Goal: Task Accomplishment & Management: Manage account settings

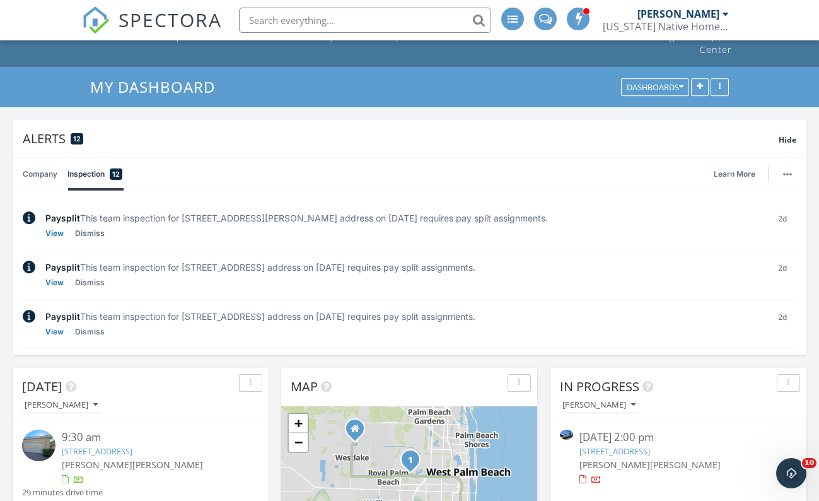
scroll to position [315, 0]
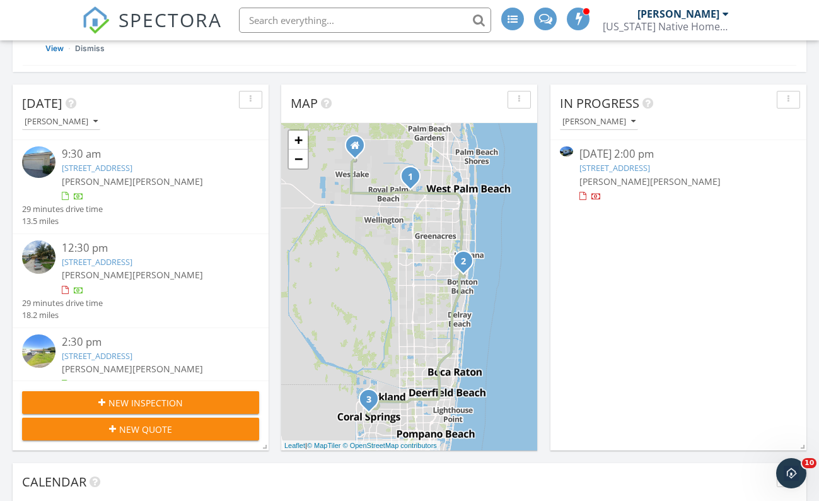
click at [627, 168] on link "1096 8th St, Okeechobee, FL 34974" at bounding box center [614, 167] width 71 height 11
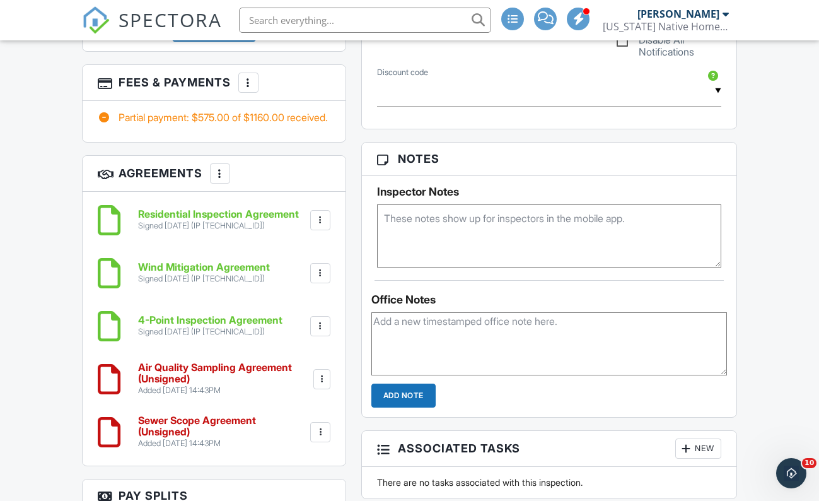
scroll to position [1219, 0]
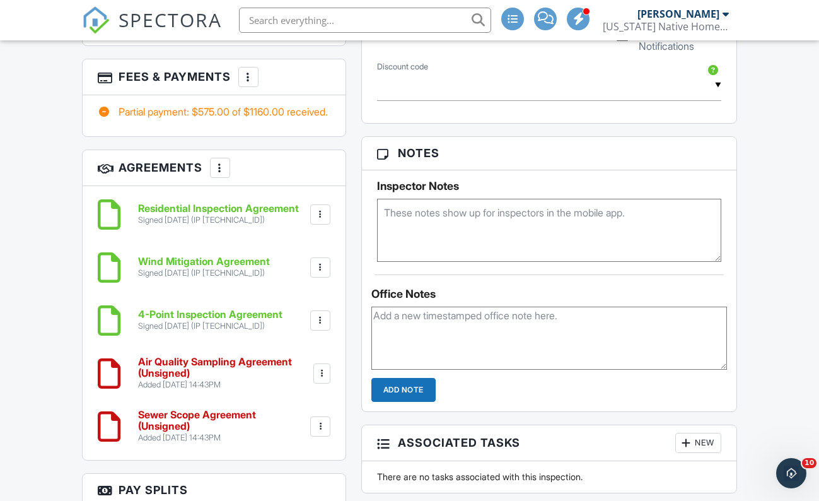
click at [323, 433] on div at bounding box center [320, 426] width 13 height 13
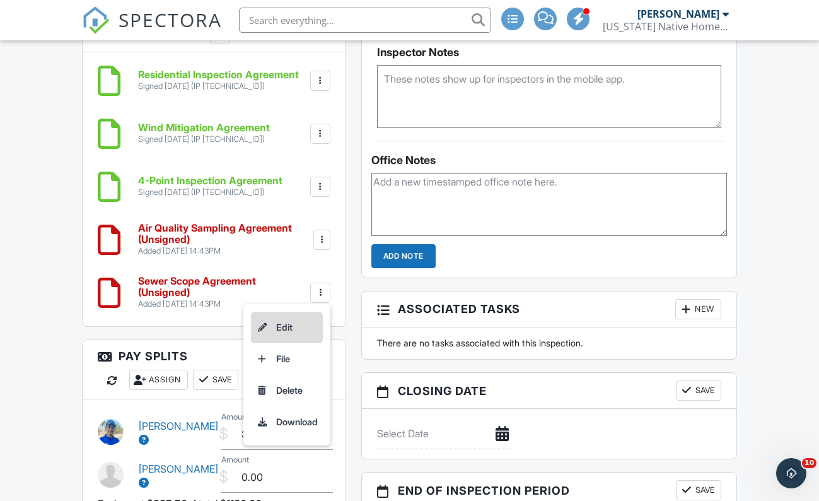
scroll to position [1353, 0]
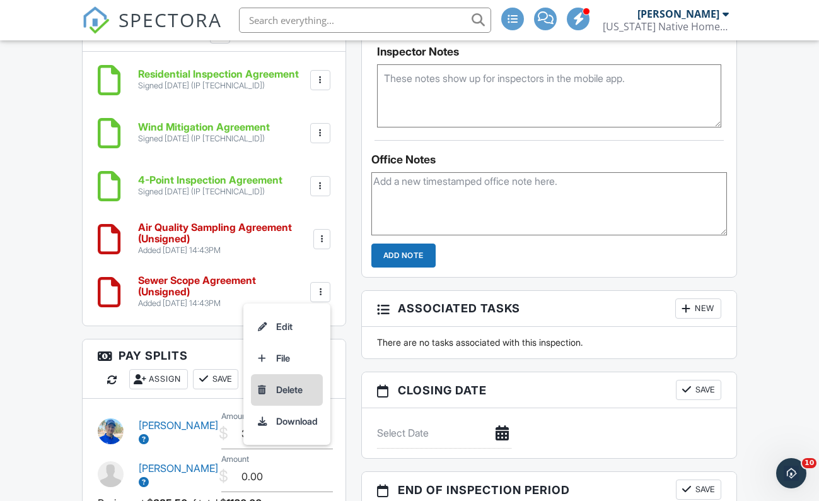
click at [283, 405] on li "Delete" at bounding box center [287, 390] width 72 height 32
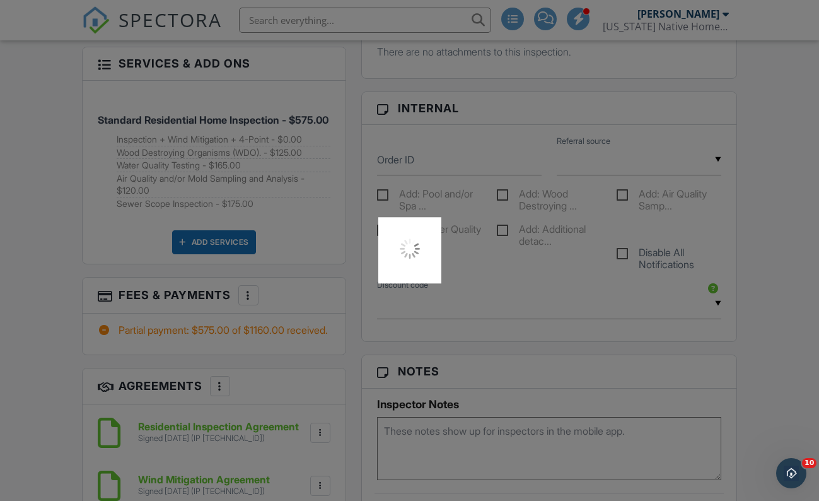
scroll to position [946, 0]
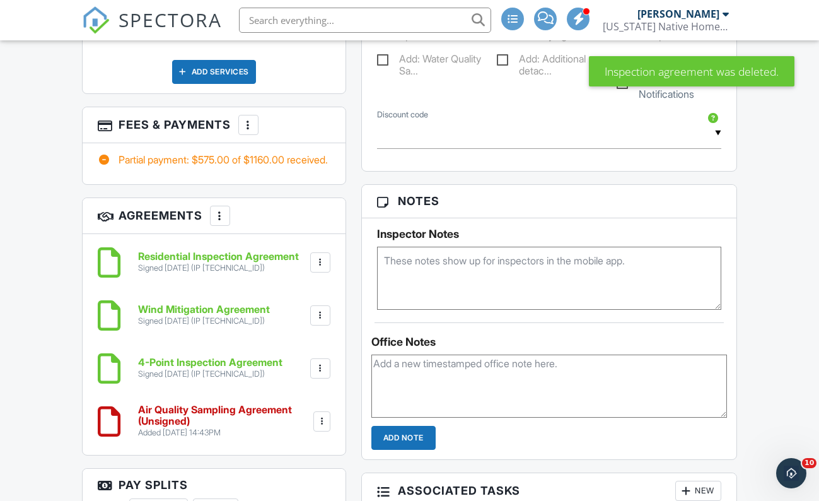
scroll to position [1047, 0]
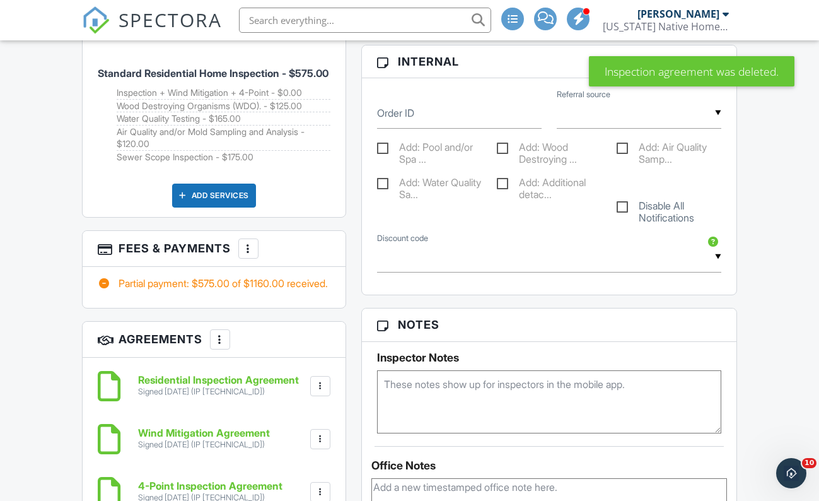
click at [252, 255] on div at bounding box center [248, 248] width 13 height 13
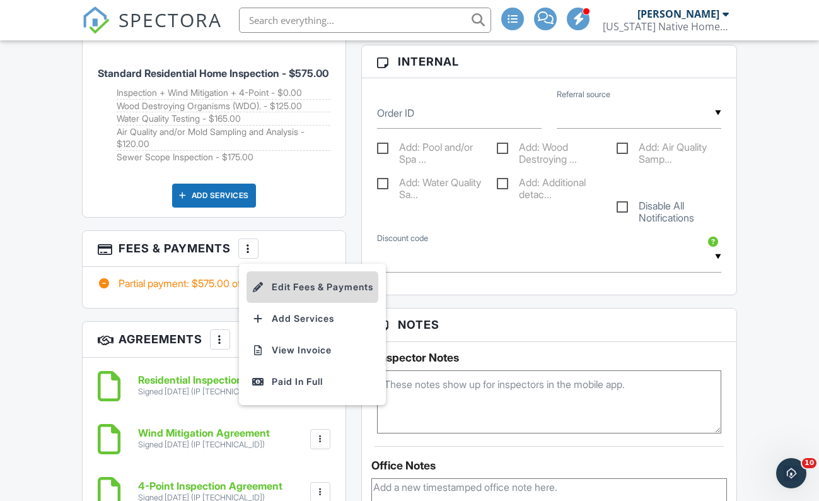
click at [277, 293] on li "Edit Fees & Payments" at bounding box center [313, 287] width 132 height 32
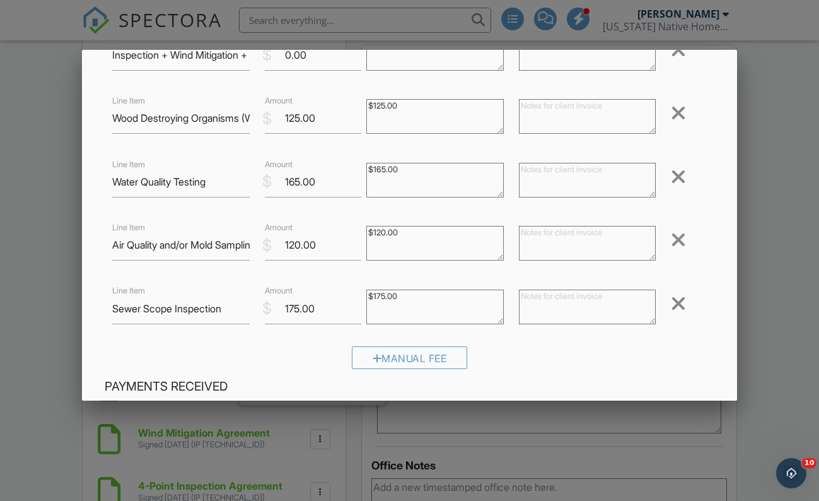
scroll to position [178, 0]
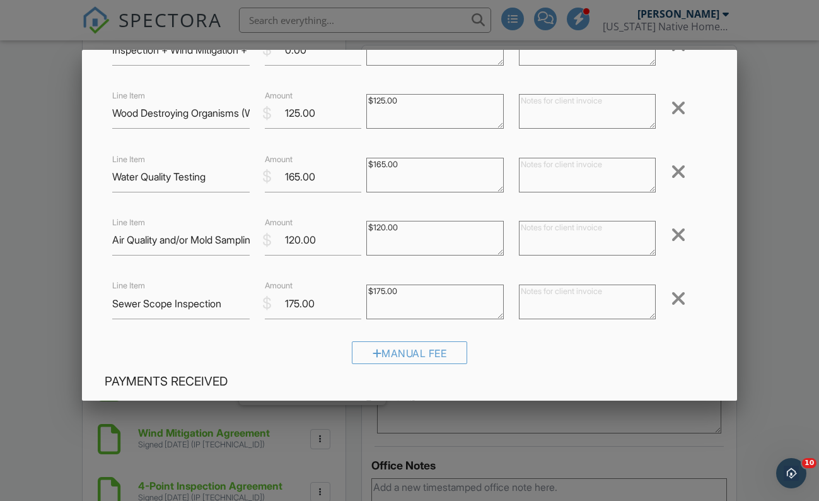
click at [682, 301] on div at bounding box center [678, 298] width 15 height 20
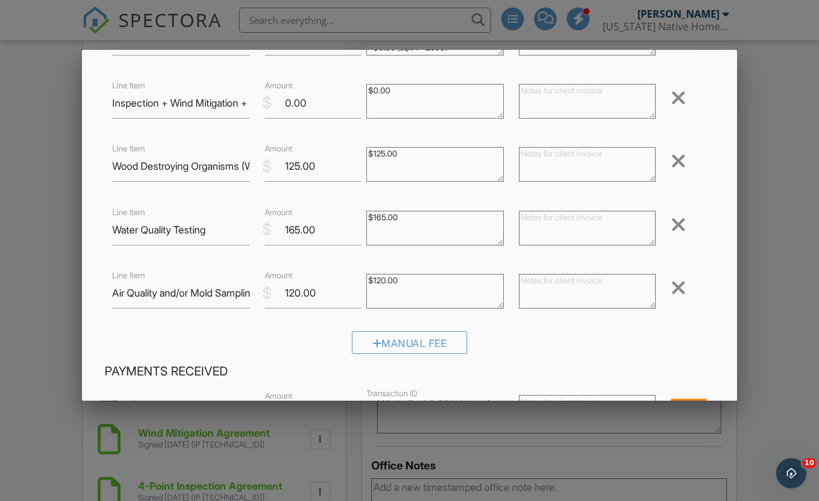
scroll to position [117, 0]
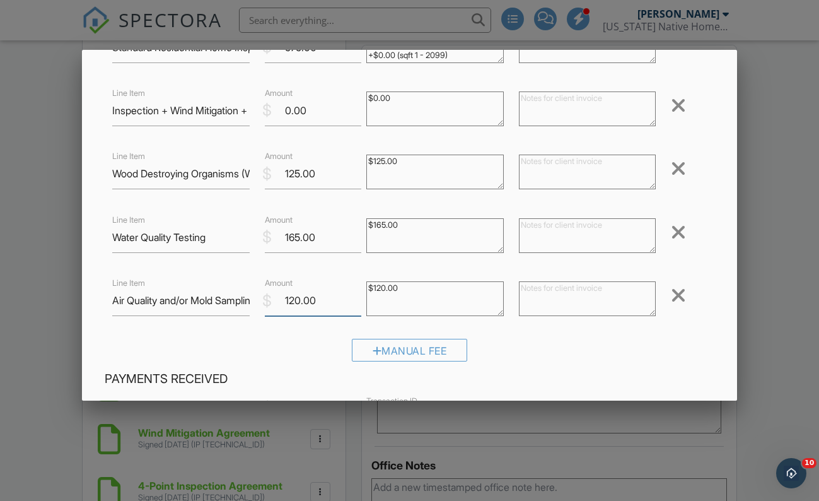
click at [298, 301] on input "120.00" at bounding box center [313, 300] width 96 height 31
type input "150.00"
click at [536, 360] on div "Manual Fee" at bounding box center [410, 355] width 610 height 32
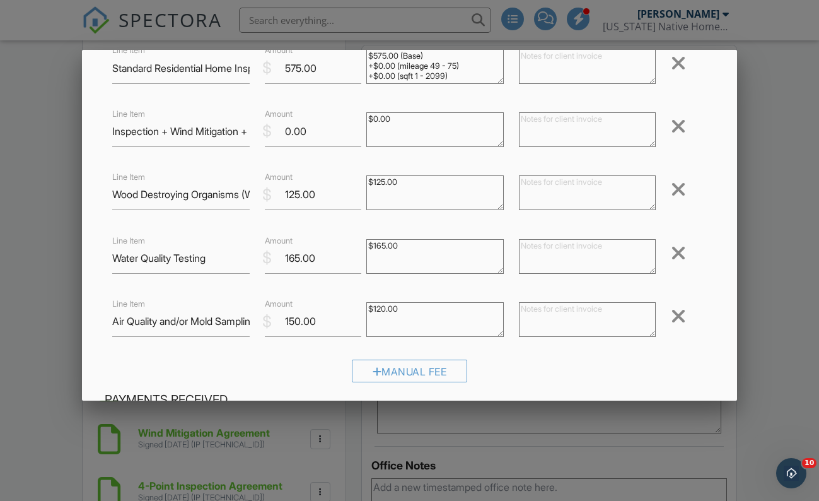
scroll to position [444, 0]
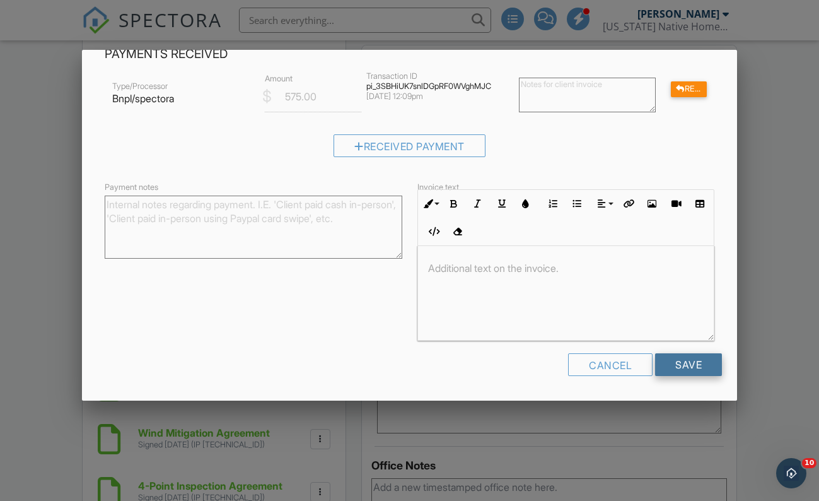
click at [687, 363] on input "Save" at bounding box center [688, 364] width 67 height 23
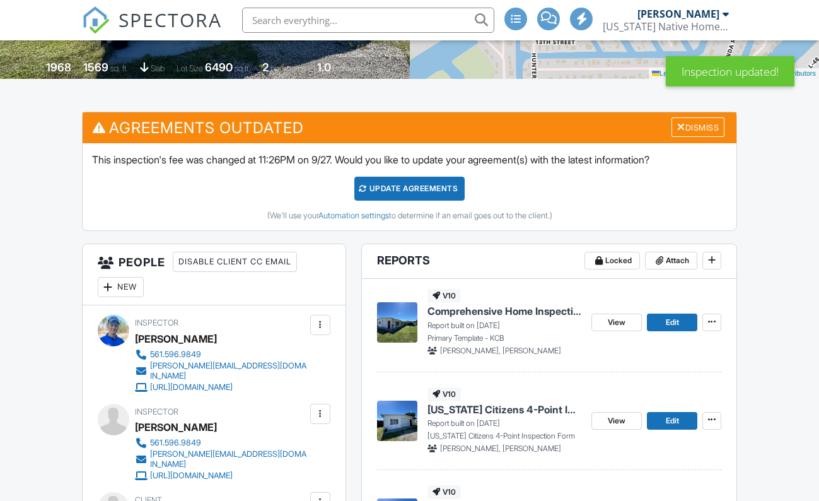
click at [410, 201] on div "Update Agreements" at bounding box center [409, 189] width 110 height 24
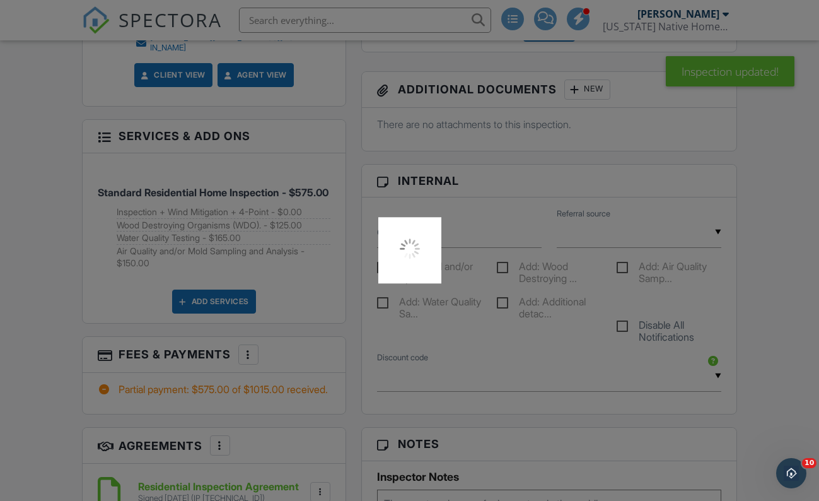
scroll to position [987, 0]
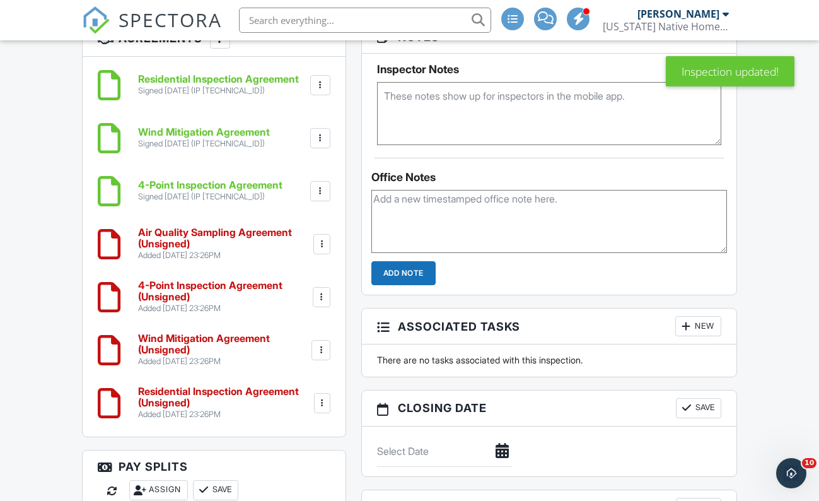
scroll to position [1201, 0]
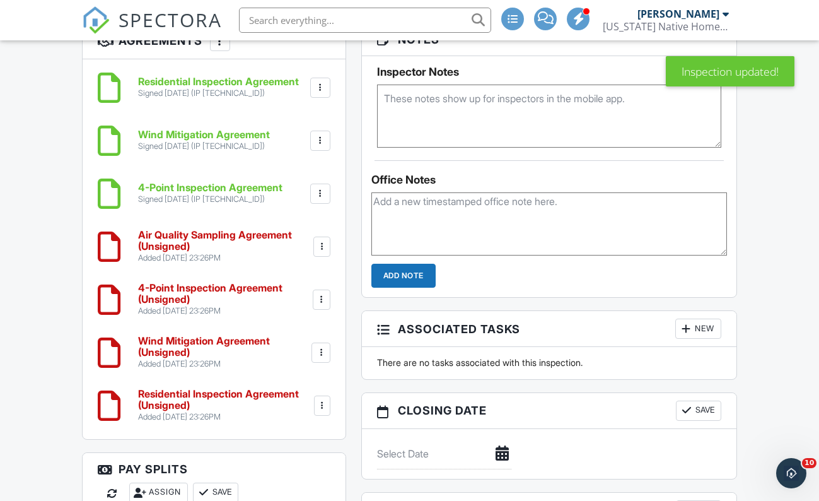
click at [323, 94] on div at bounding box center [320, 87] width 13 height 13
click at [281, 170] on li "Delete" at bounding box center [287, 154] width 72 height 32
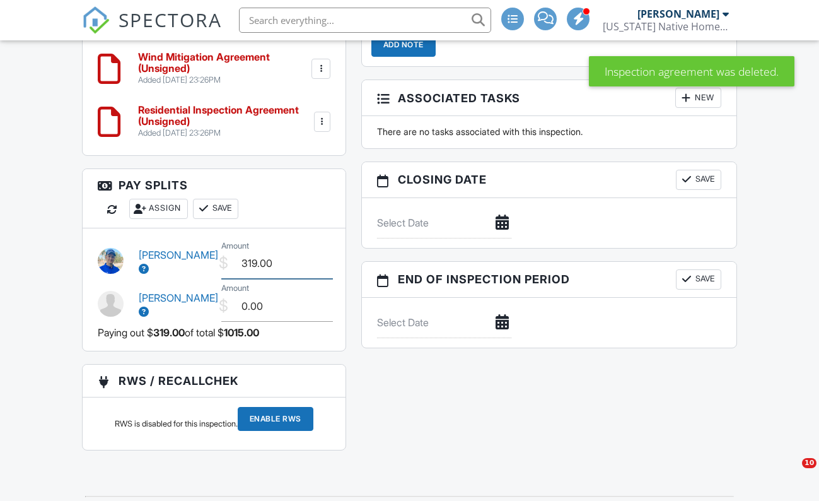
drag, startPoint x: 310, startPoint y: 288, endPoint x: 74, endPoint y: 232, distance: 242.4
type input "0.00"
click at [214, 219] on button "Save" at bounding box center [215, 209] width 45 height 20
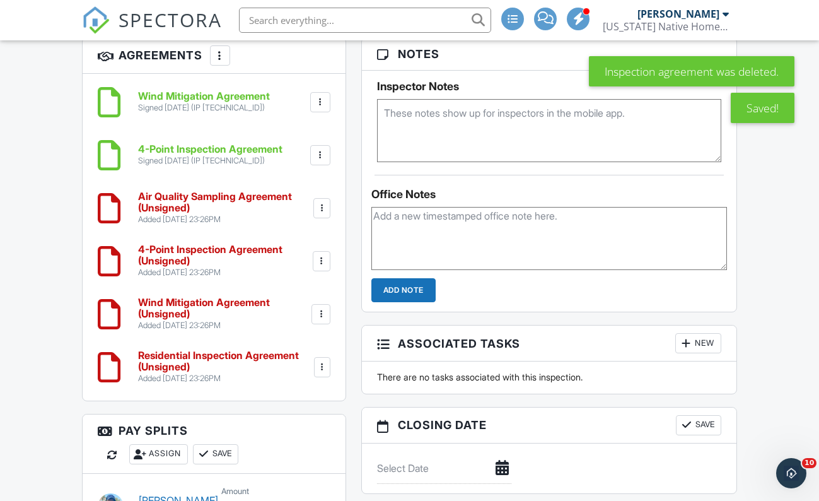
scroll to position [1185, 0]
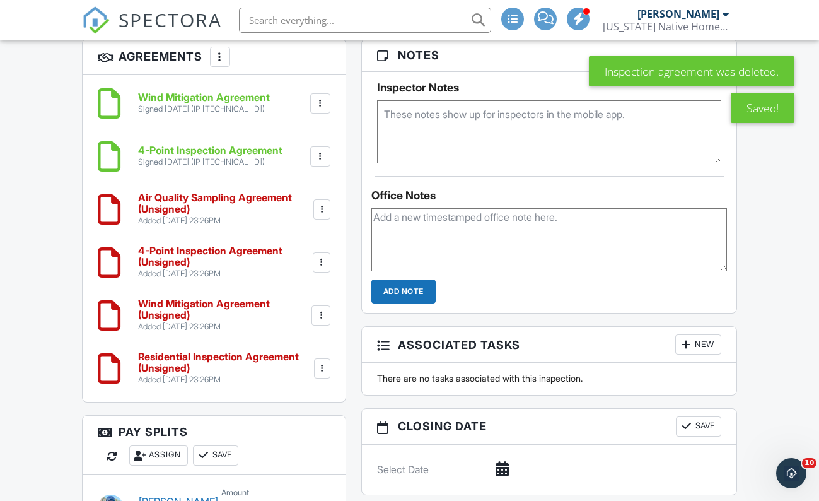
click at [322, 163] on div at bounding box center [320, 156] width 13 height 13
click at [272, 238] on li "Delete" at bounding box center [287, 223] width 72 height 32
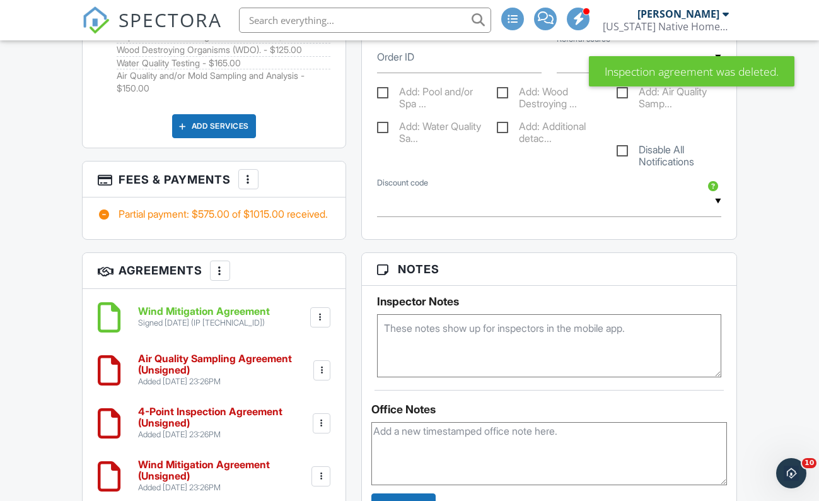
scroll to position [1047, 0]
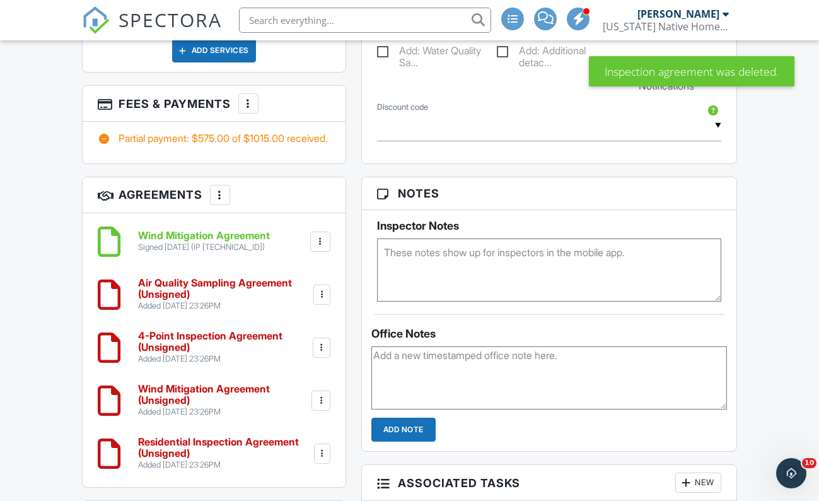
click at [320, 247] on div "Wind Mitigation Agreement Signed [DATE] (IP [TECHNICAL_ID]) File [GEOGRAPHIC_DA…" at bounding box center [214, 242] width 233 height 38
click at [320, 248] on div at bounding box center [320, 241] width 13 height 13
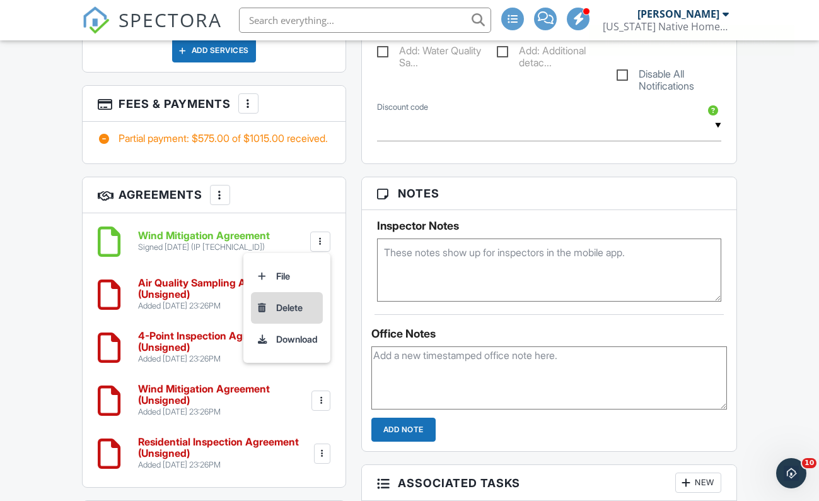
click at [283, 320] on li "Delete" at bounding box center [287, 308] width 72 height 32
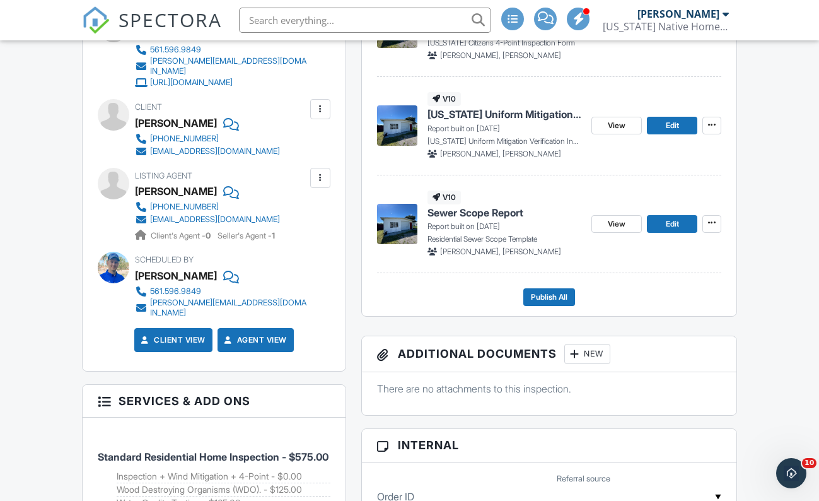
scroll to position [532, 0]
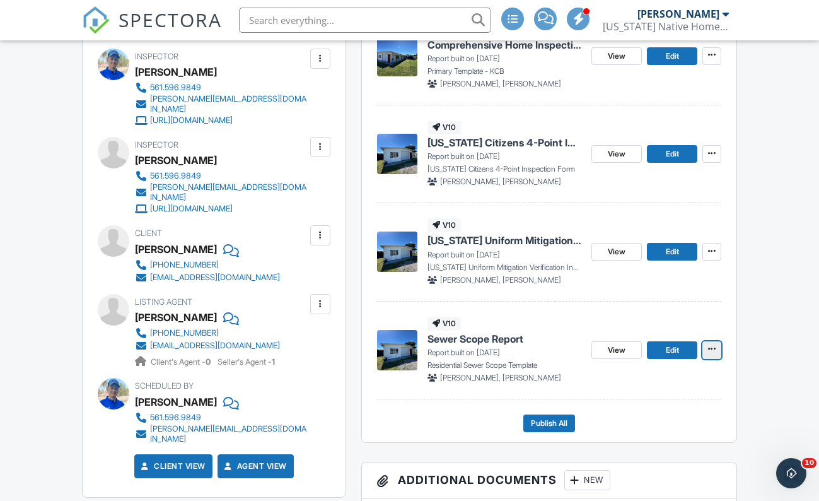
click at [717, 355] on span at bounding box center [712, 348] width 13 height 13
click at [632, 453] on input "Delete Report" at bounding box center [649, 456] width 129 height 28
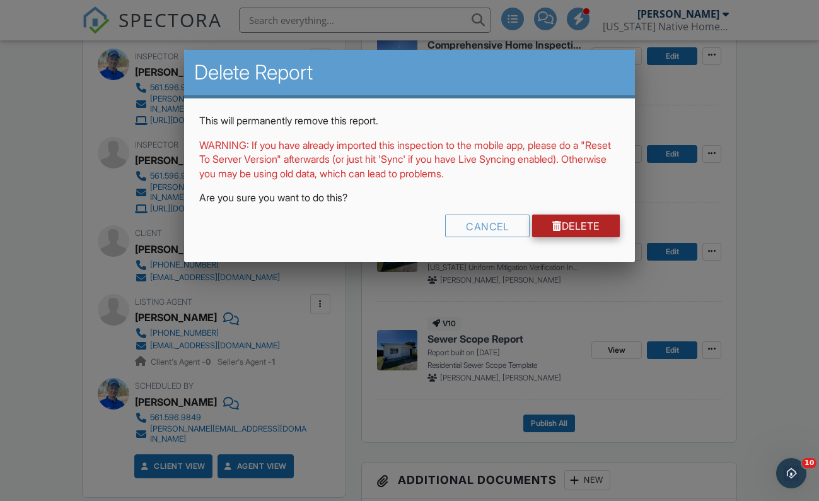
click at [574, 226] on link "Delete" at bounding box center [576, 225] width 88 height 23
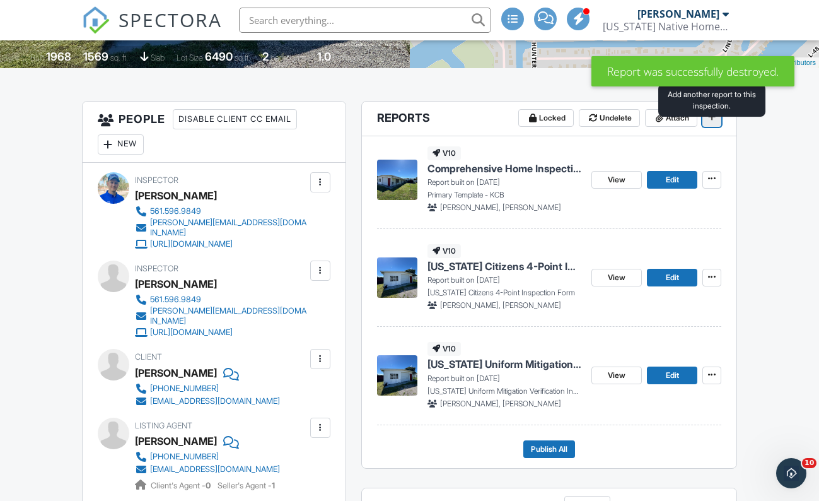
click at [708, 121] on icon at bounding box center [712, 116] width 8 height 9
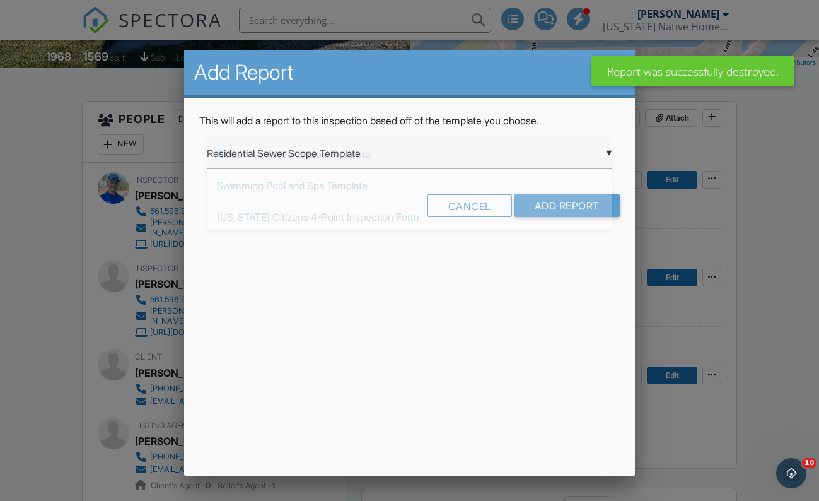
click at [359, 157] on div "▼ Residential Sewer Scope Template Residential Sewer Scope Template Swimming Po…" at bounding box center [409, 153] width 405 height 31
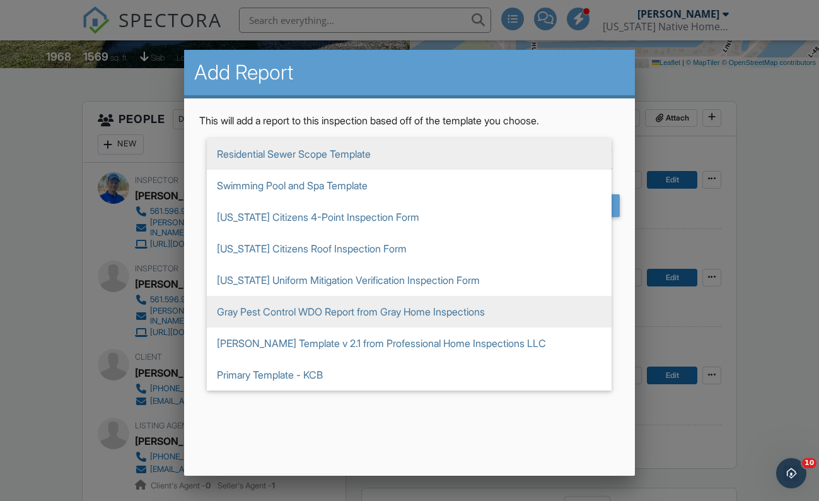
click at [335, 323] on span "Gray Pest Control WDO Report from Gray Home Inspections" at bounding box center [409, 312] width 405 height 32
type input "Gray Pest Control WDO Report from Gray Home Inspections"
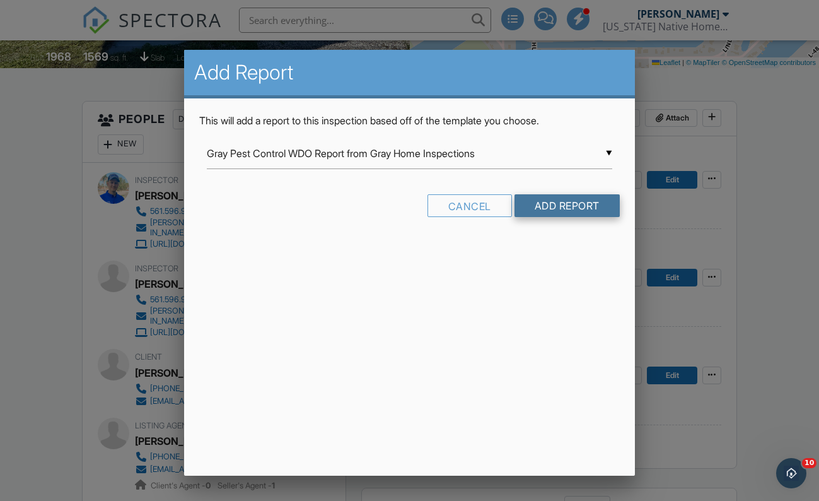
click at [570, 202] on input "Add Report" at bounding box center [567, 205] width 105 height 23
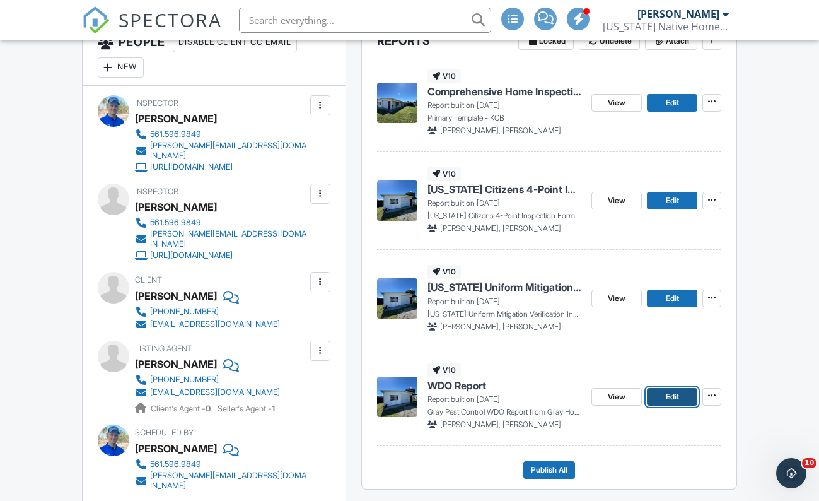
click at [661, 405] on link "Edit" at bounding box center [672, 397] width 50 height 18
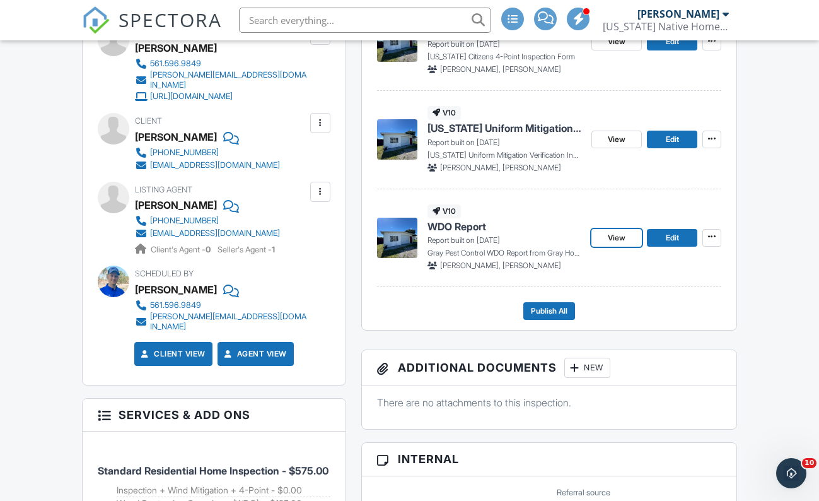
scroll to position [523, 0]
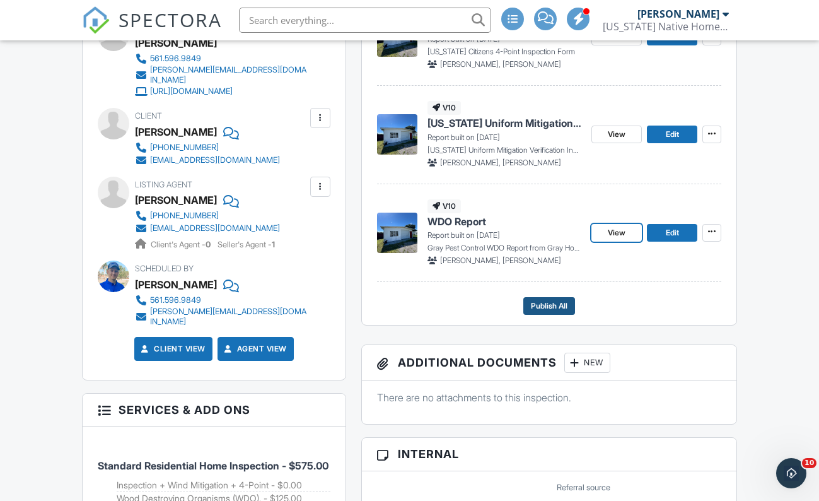
click at [542, 312] on span "Publish All" at bounding box center [549, 306] width 37 height 13
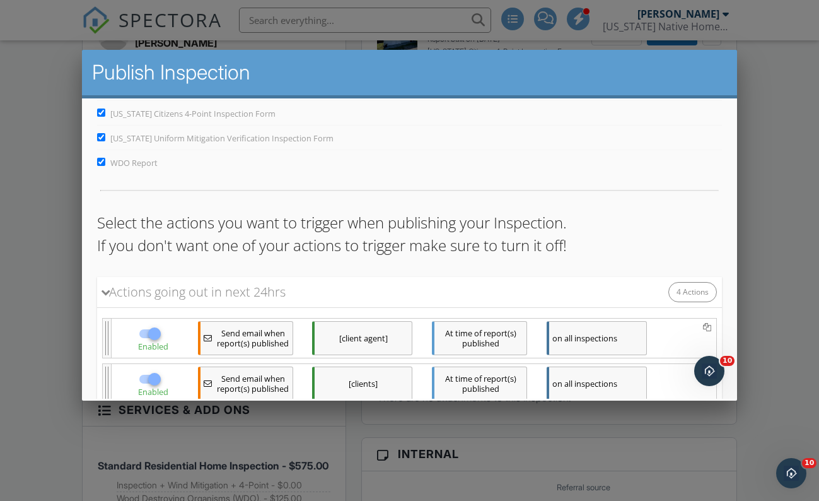
scroll to position [238, 0]
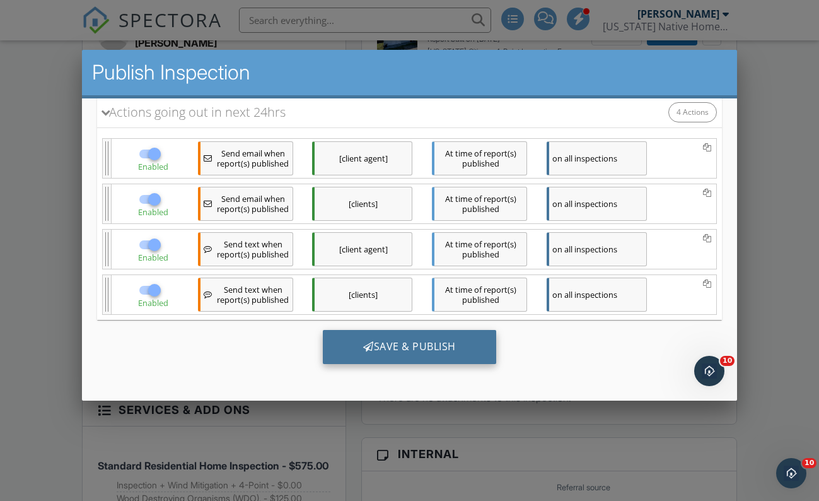
click at [433, 357] on div "Save & Publish" at bounding box center [408, 347] width 173 height 34
